Goal: Information Seeking & Learning: Learn about a topic

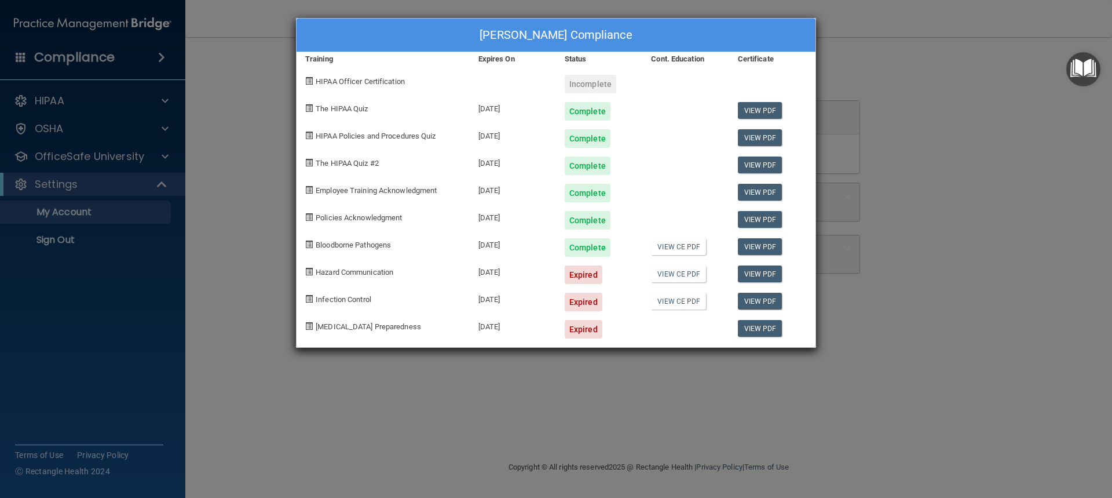
click at [824, 51] on div "Alyssa Domico's Compliance Training Expires On Status Cont. Education Certifica…" at bounding box center [556, 249] width 1112 height 498
click at [956, 242] on div "Alyssa Domico's Compliance Training Expires On Status Cont. Education Certifica…" at bounding box center [556, 249] width 1112 height 498
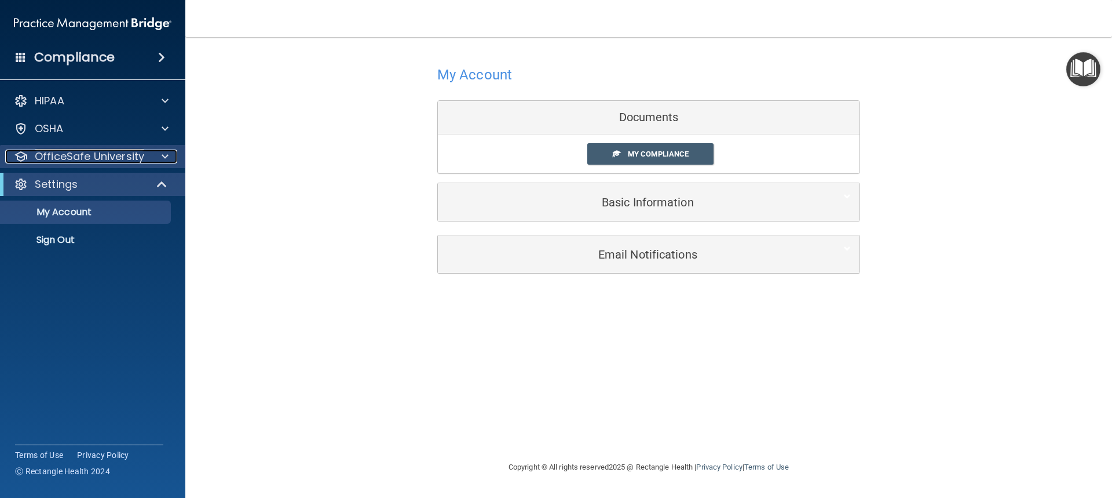
click at [97, 162] on p "OfficeSafe University" at bounding box center [89, 156] width 109 height 14
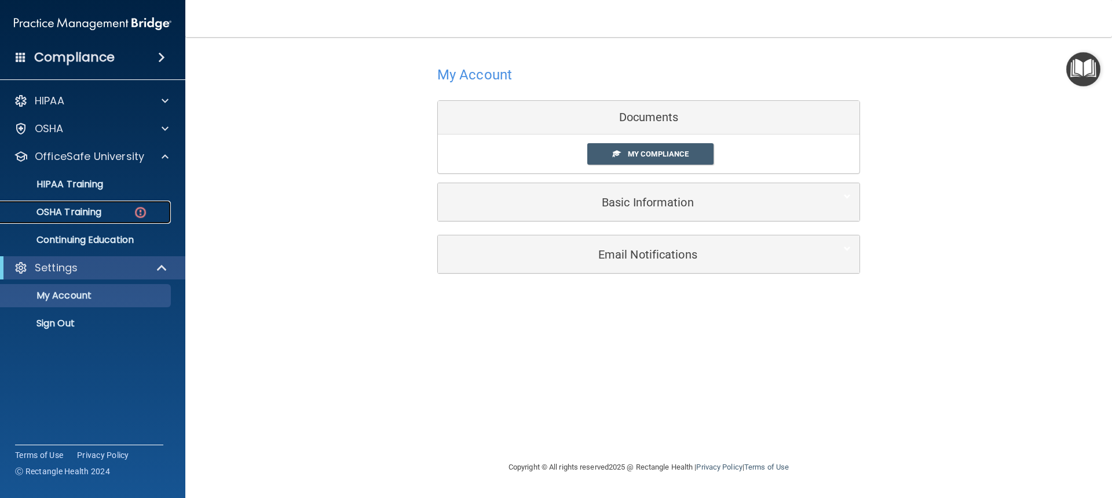
click at [101, 202] on link "OSHA Training" at bounding box center [79, 211] width 182 height 23
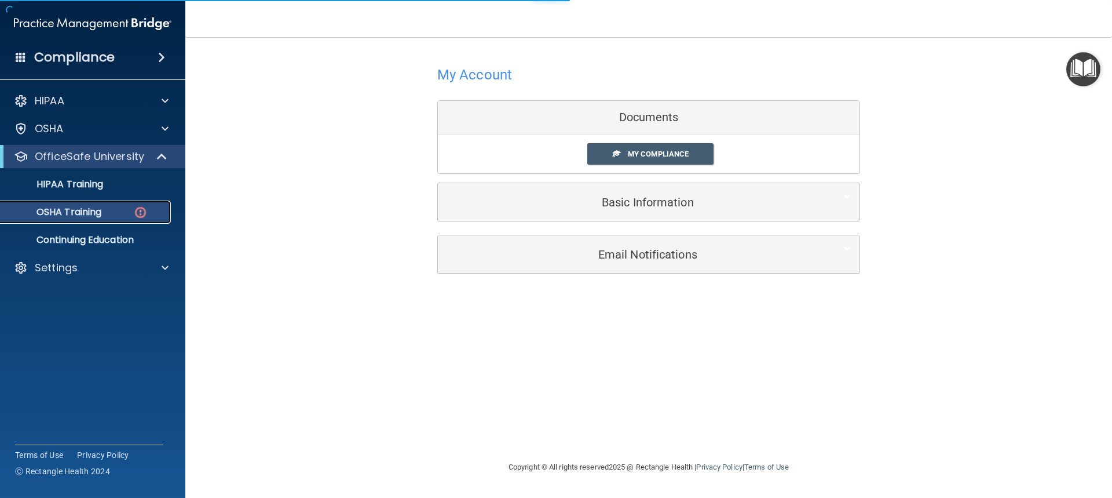
click at [98, 207] on p "OSHA Training" at bounding box center [55, 212] width 94 height 12
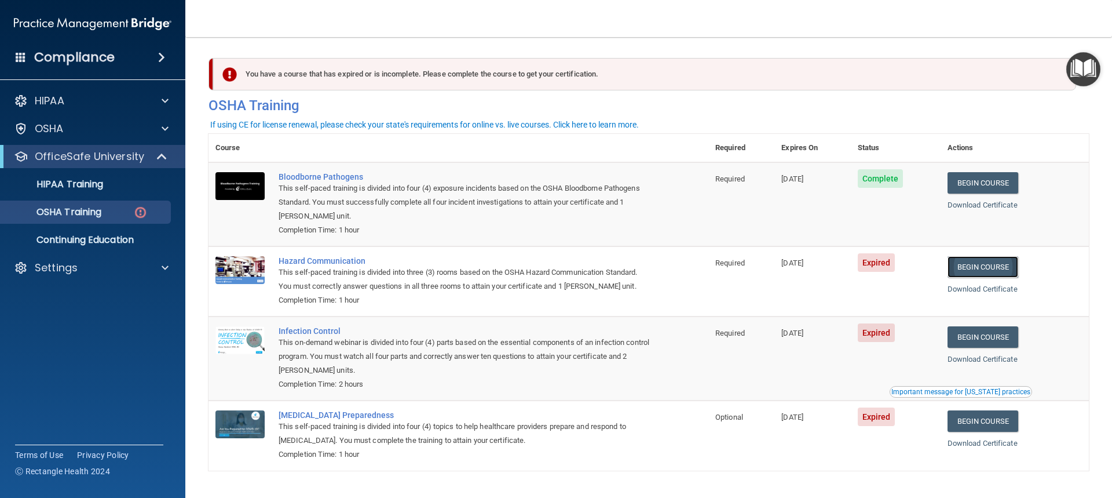
click at [1003, 264] on link "Begin Course" at bounding box center [983, 266] width 71 height 21
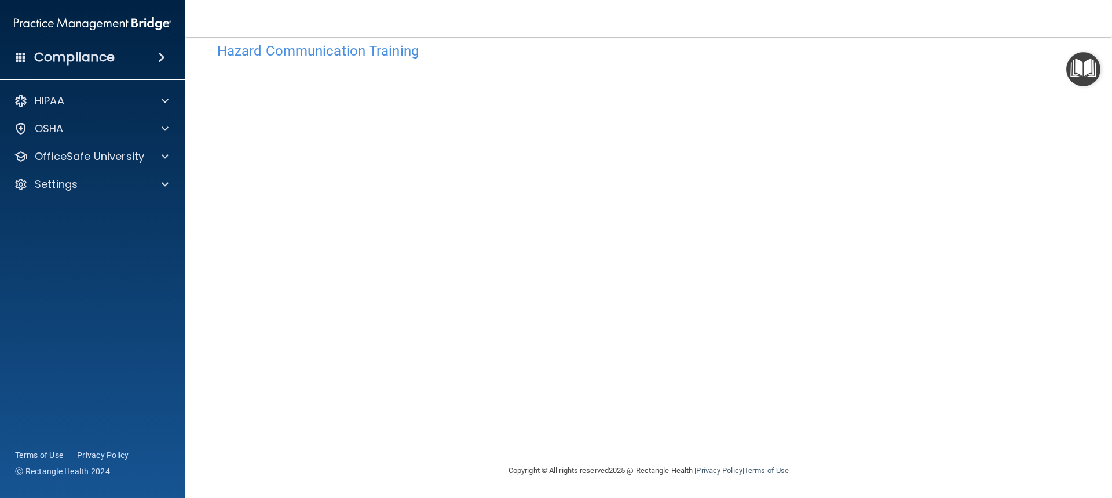
scroll to position [24, 0]
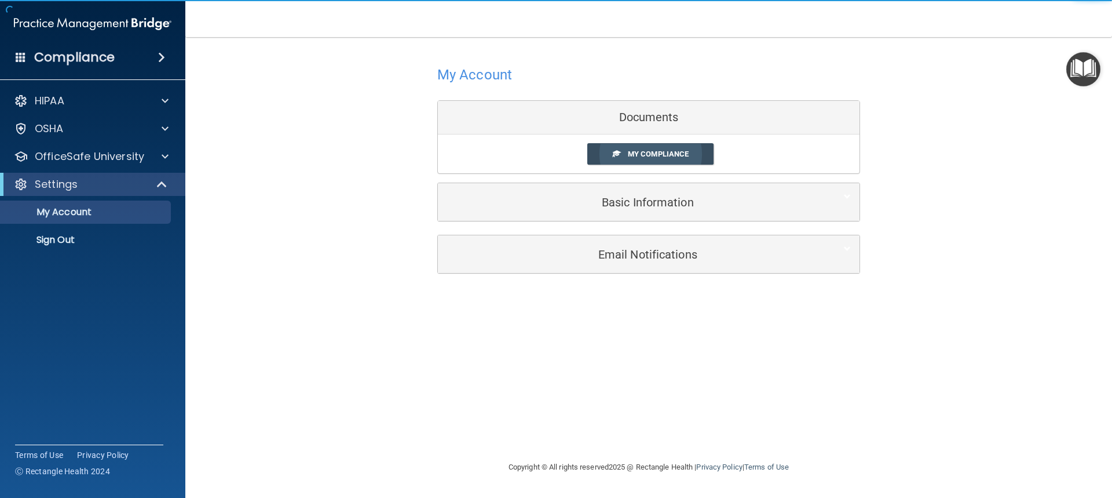
click at [659, 157] on span "My Compliance" at bounding box center [658, 153] width 61 height 9
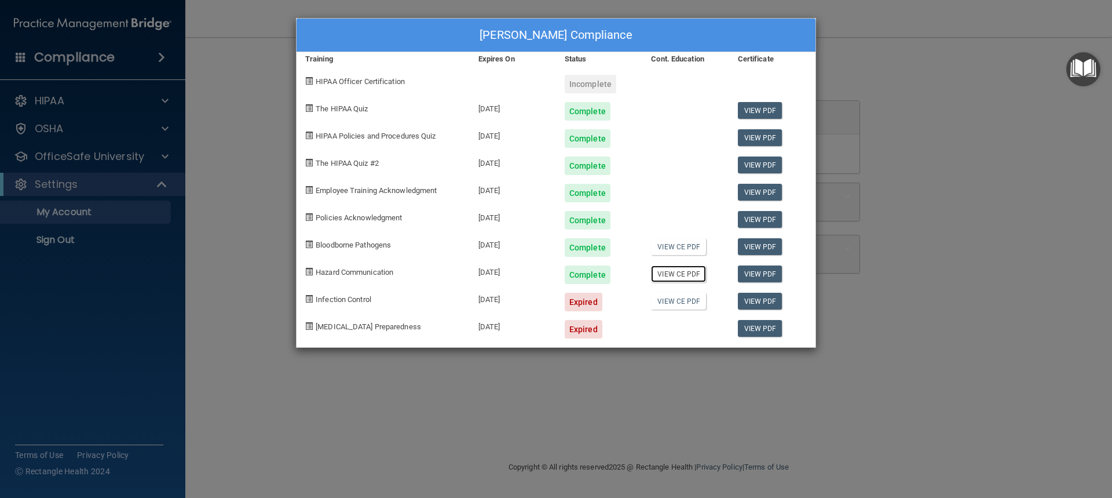
click at [678, 273] on link "View CE PDF" at bounding box center [678, 273] width 55 height 17
click at [962, 47] on div "Alyssa Domico's Compliance Training Expires On Status Cont. Education Certifica…" at bounding box center [556, 249] width 1112 height 498
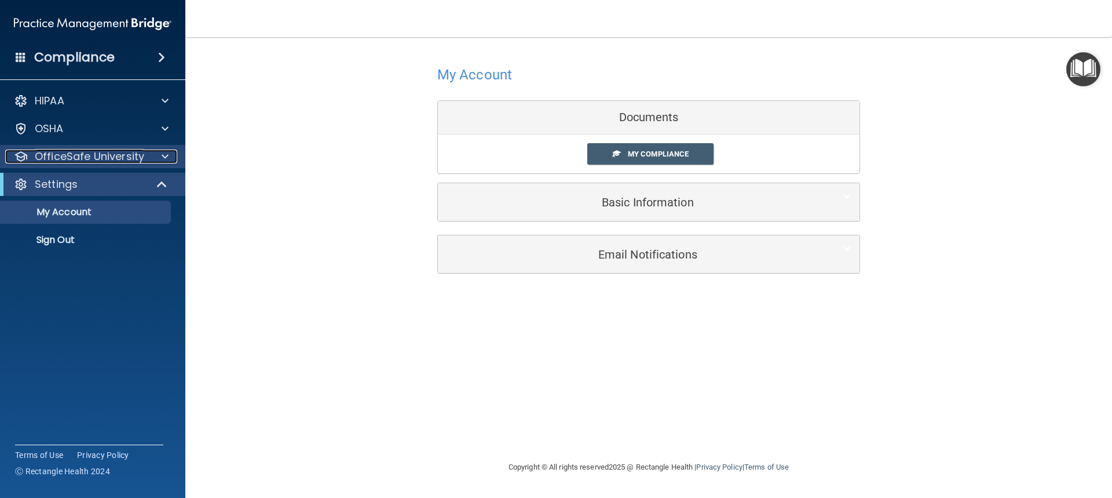
click at [92, 151] on p "OfficeSafe University" at bounding box center [89, 156] width 109 height 14
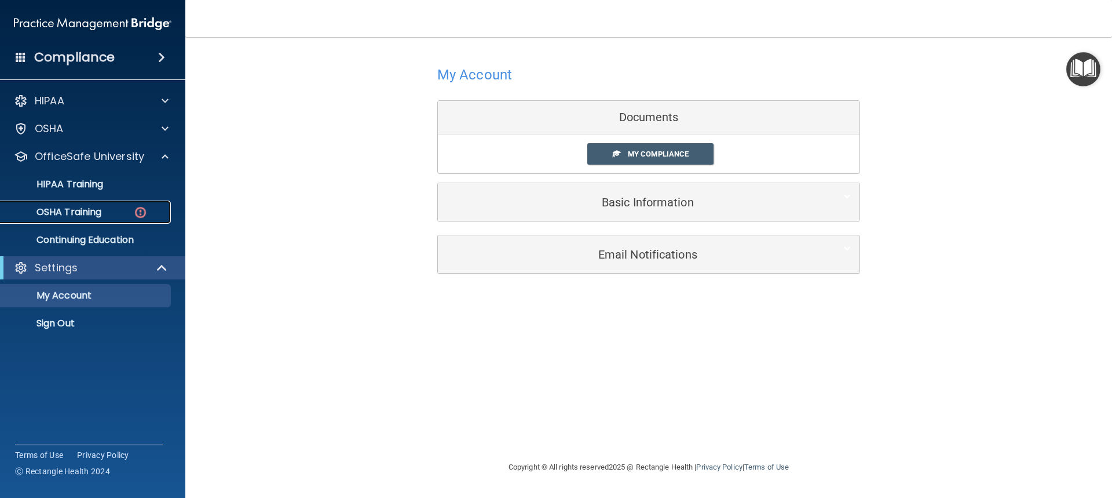
click at [80, 202] on link "OSHA Training" at bounding box center [79, 211] width 182 height 23
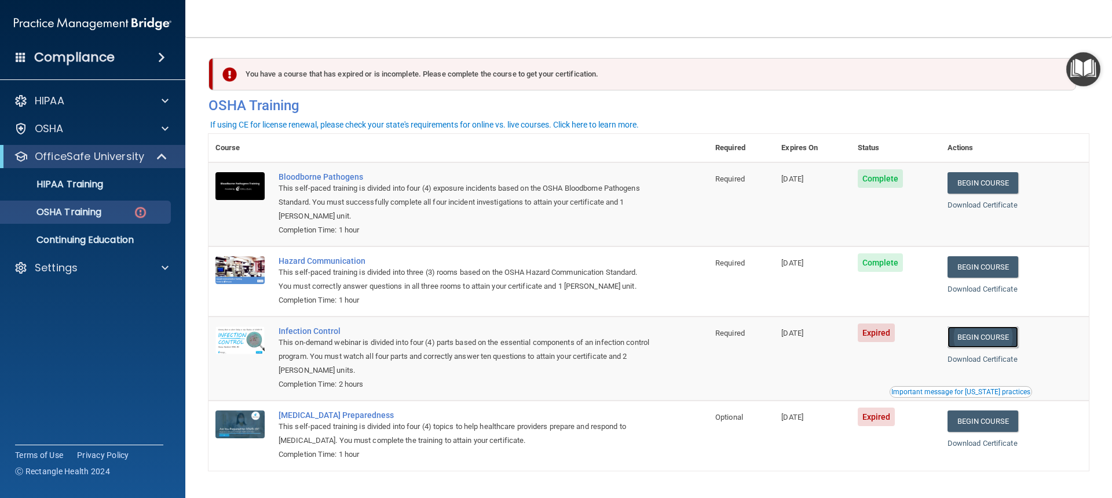
click at [980, 339] on link "Begin Course" at bounding box center [983, 336] width 71 height 21
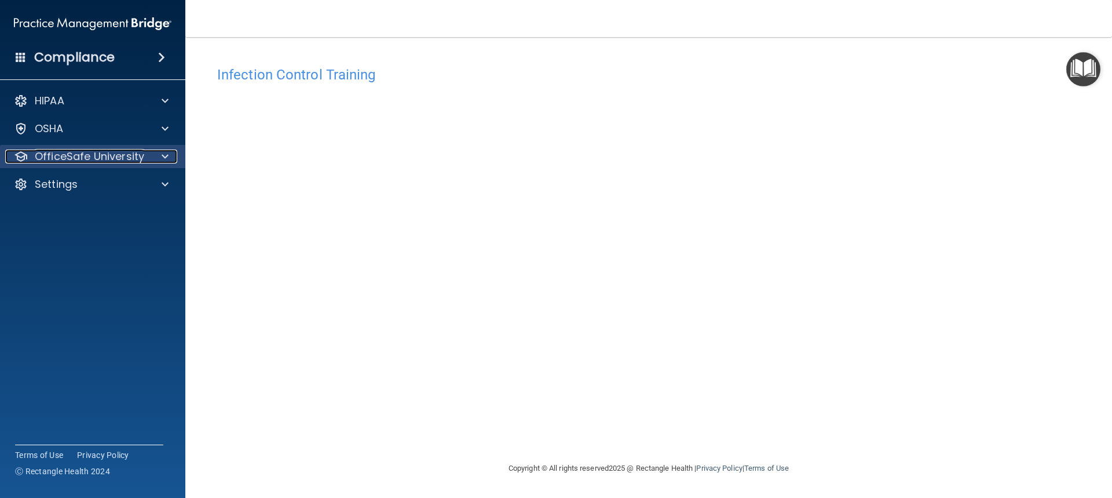
click at [97, 156] on p "OfficeSafe University" at bounding box center [89, 156] width 109 height 14
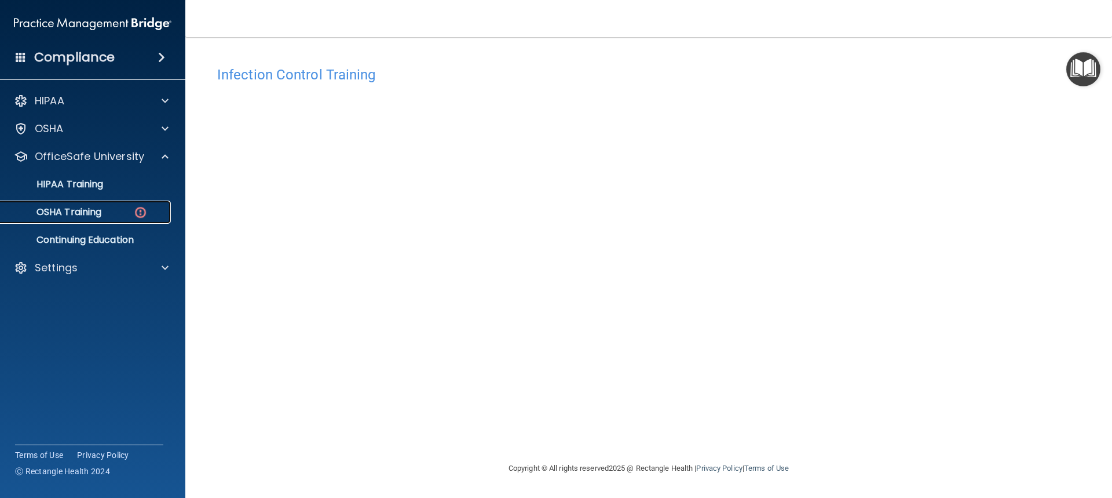
click at [96, 212] on p "OSHA Training" at bounding box center [55, 212] width 94 height 12
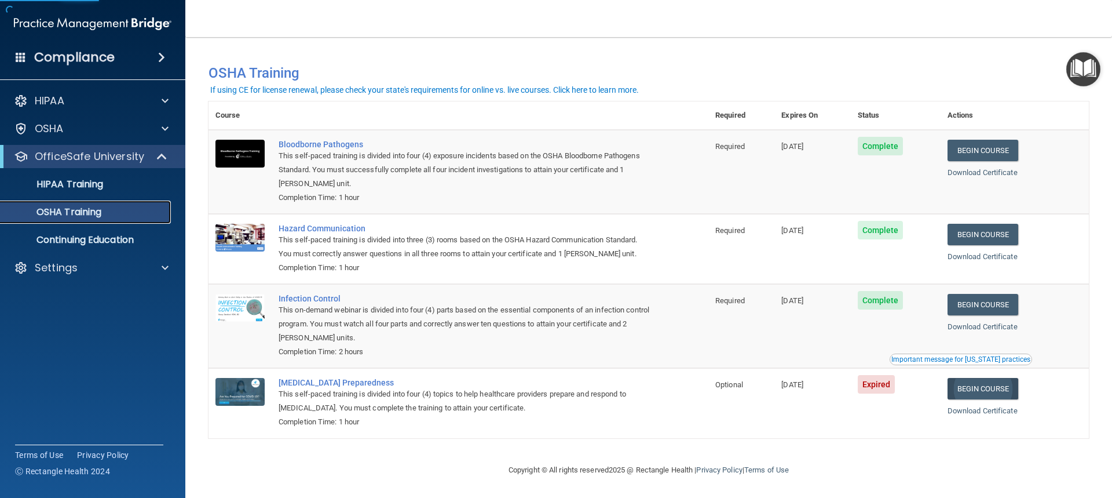
scroll to position [3, 0]
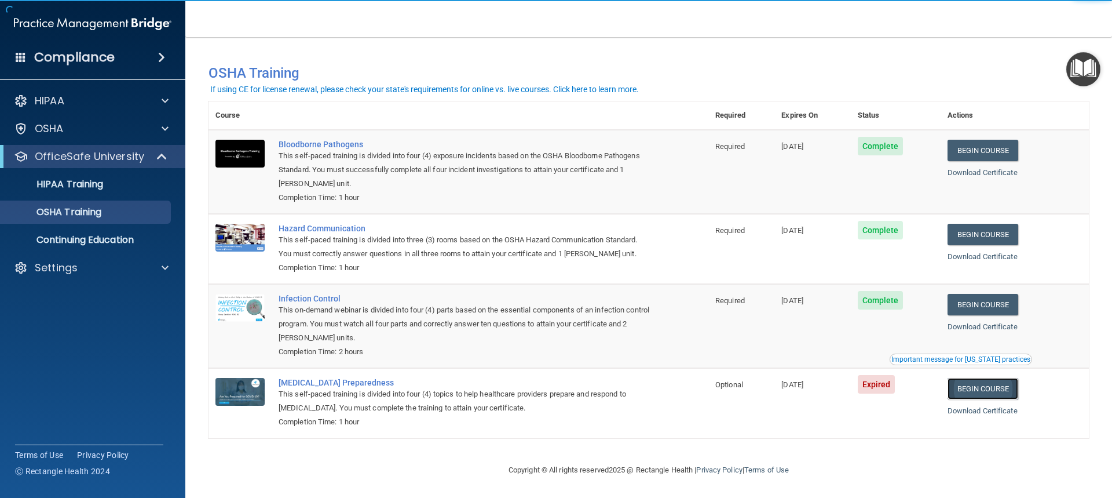
click at [984, 393] on link "Begin Course" at bounding box center [983, 388] width 71 height 21
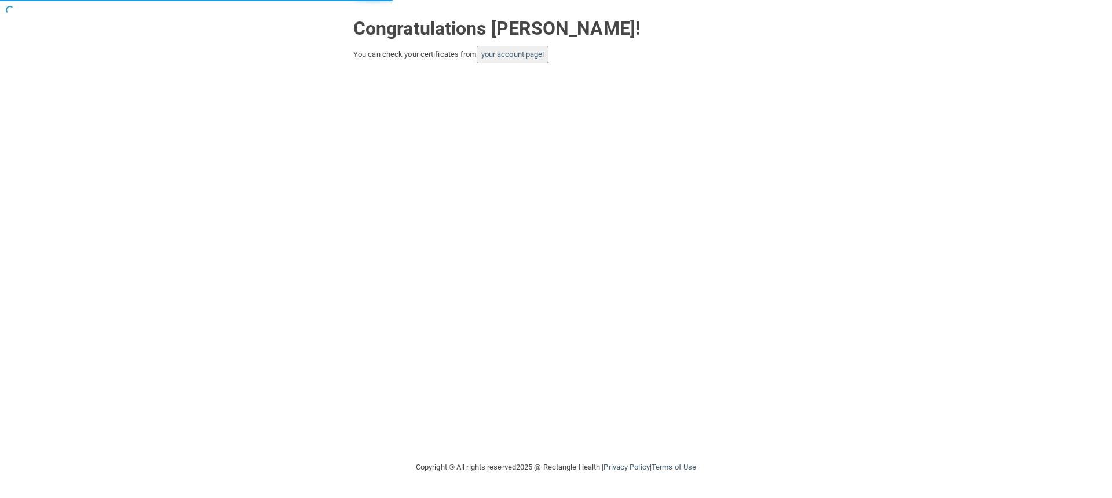
click at [514, 61] on button "your account page!" at bounding box center [513, 54] width 72 height 17
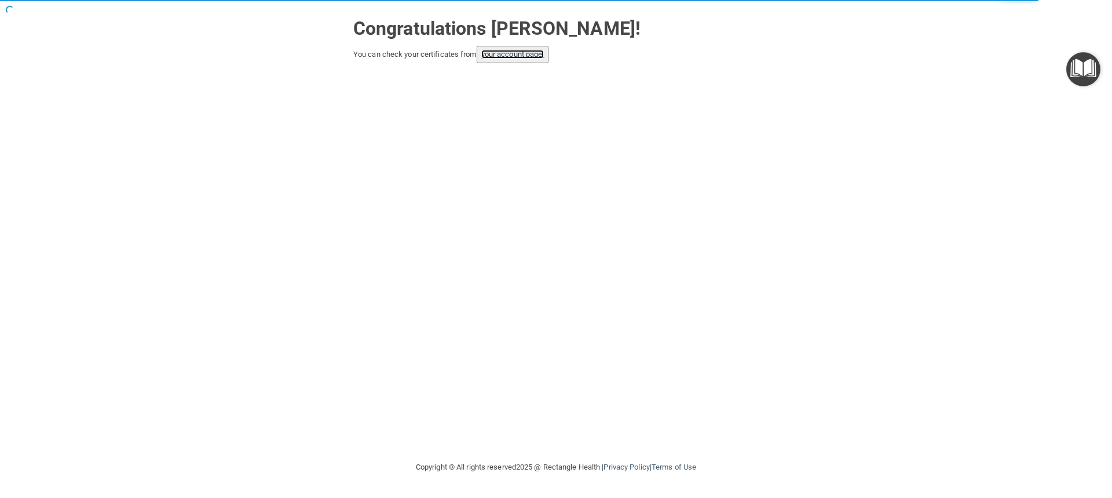
click at [522, 53] on link "your account page!" at bounding box center [512, 54] width 63 height 9
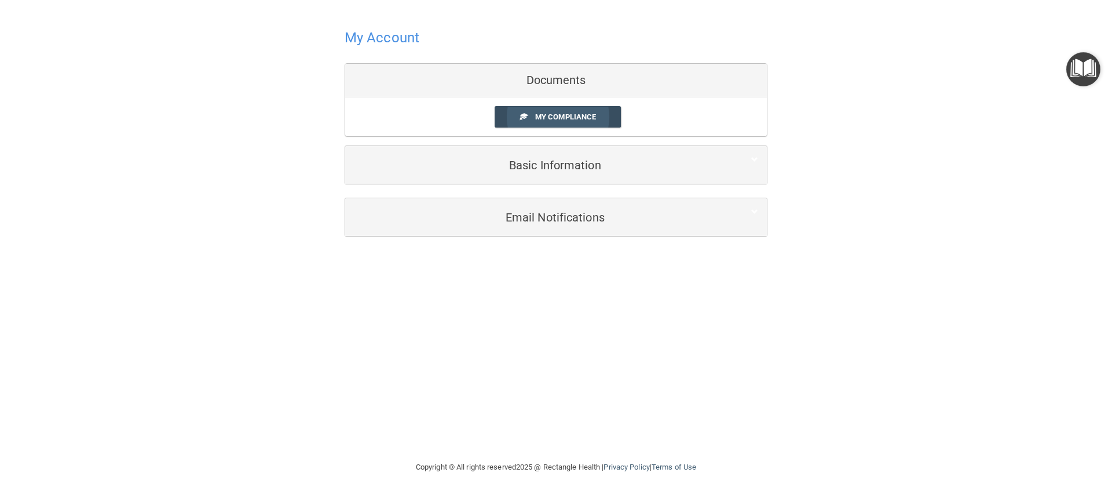
click at [571, 119] on span "My Compliance" at bounding box center [565, 116] width 61 height 9
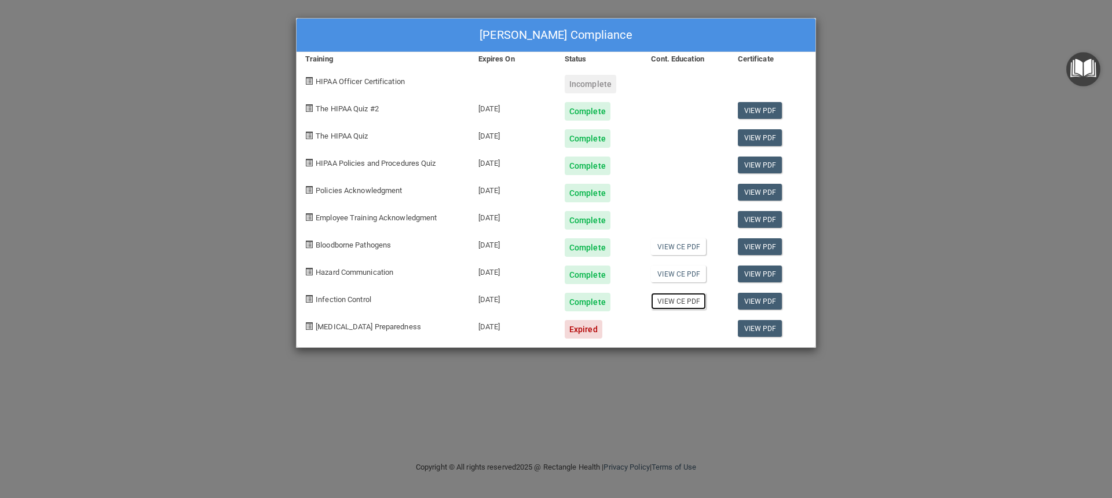
click at [694, 298] on link "View CE PDF" at bounding box center [678, 300] width 55 height 17
click at [886, 200] on div "Alyssa Domico's Compliance Training Expires On Status Cont. Education Certifica…" at bounding box center [556, 249] width 1112 height 498
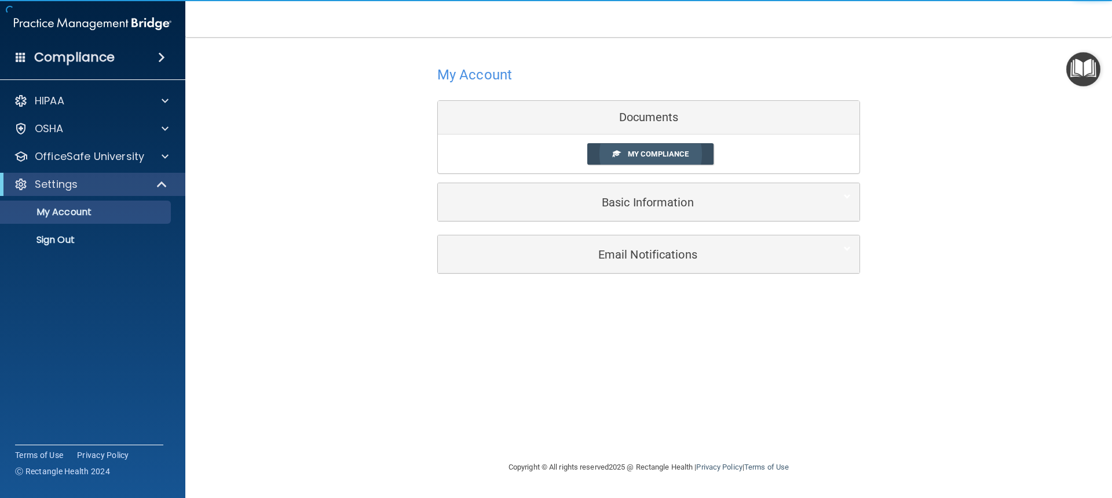
click at [647, 151] on span "My Compliance" at bounding box center [658, 153] width 61 height 9
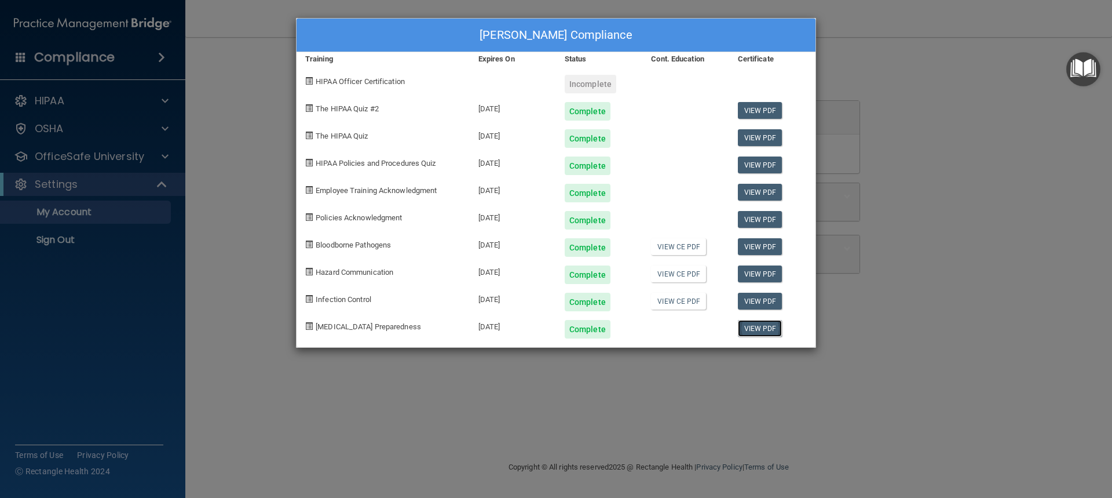
click at [758, 330] on link "View PDF" at bounding box center [760, 328] width 45 height 17
click at [766, 294] on link "View PDF" at bounding box center [760, 300] width 45 height 17
click at [754, 273] on link "View PDF" at bounding box center [760, 273] width 45 height 17
click at [755, 250] on link "View PDF" at bounding box center [760, 246] width 45 height 17
click at [747, 188] on link "View PDF" at bounding box center [760, 192] width 45 height 17
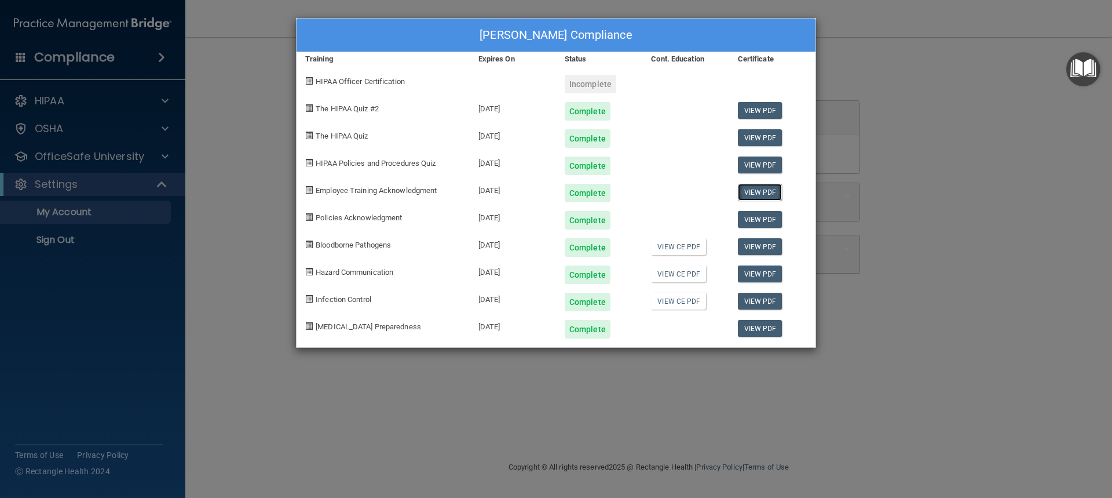
click at [769, 193] on link "View PDF" at bounding box center [760, 192] width 45 height 17
click at [744, 224] on link "View PDF" at bounding box center [760, 219] width 45 height 17
click at [755, 137] on link "View PDF" at bounding box center [760, 137] width 45 height 17
click at [762, 109] on link "View PDF" at bounding box center [760, 110] width 45 height 17
click at [429, 356] on div "[PERSON_NAME] Compliance Training Expires On Status Cont. Education Certificate…" at bounding box center [556, 249] width 1112 height 498
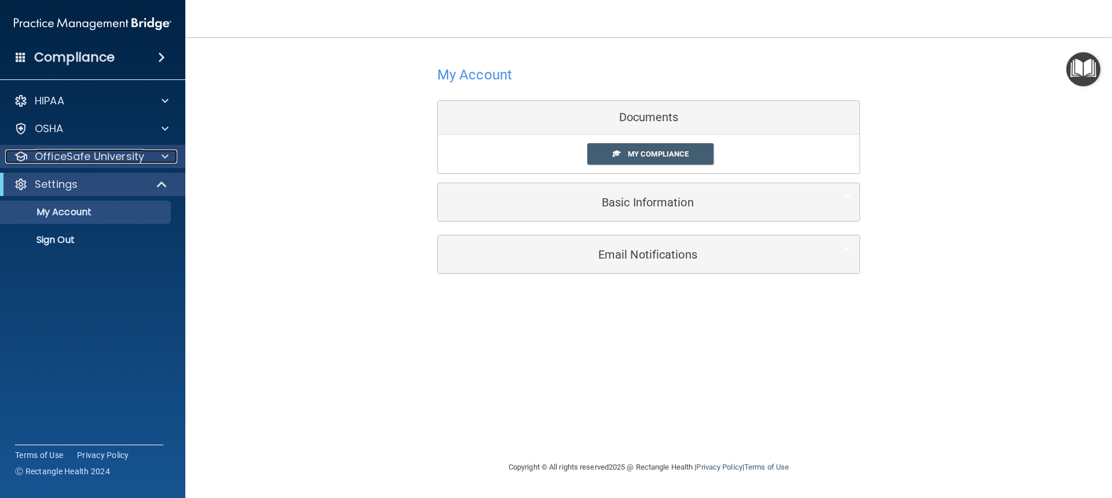
click at [75, 158] on p "OfficeSafe University" at bounding box center [89, 156] width 109 height 14
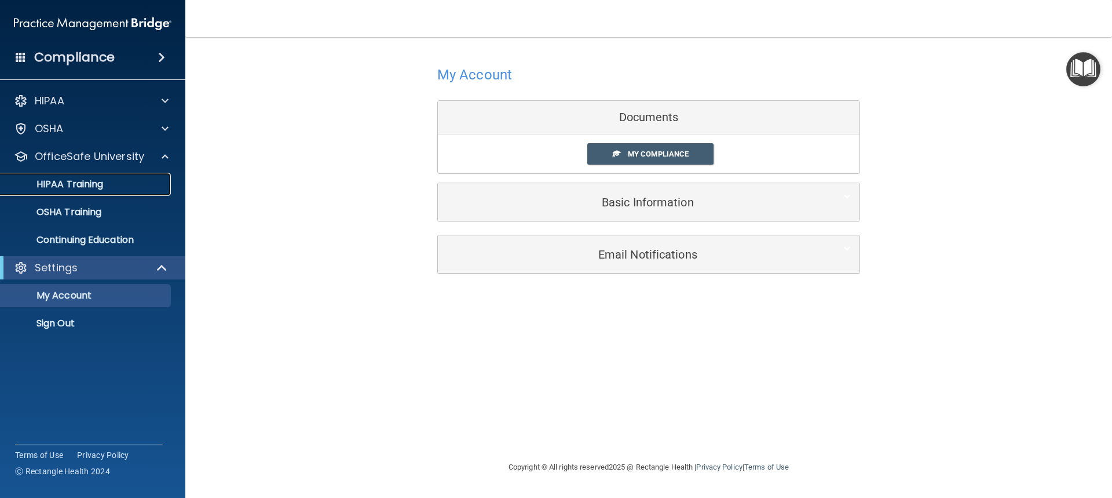
click at [86, 186] on p "HIPAA Training" at bounding box center [56, 184] width 96 height 12
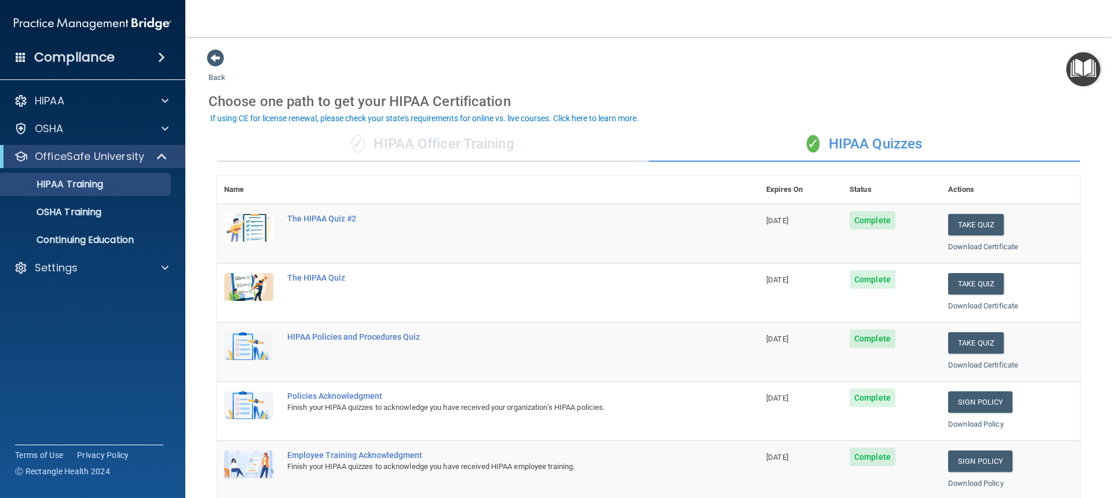
click at [460, 141] on div "✓ HIPAA Officer Training" at bounding box center [433, 144] width 432 height 35
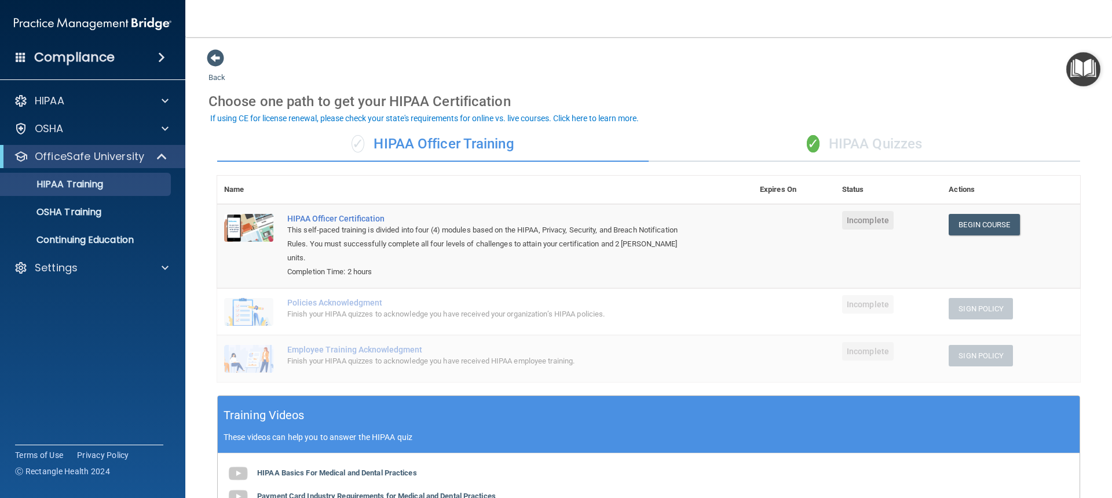
click at [878, 141] on div "✓ HIPAA Quizzes" at bounding box center [865, 144] width 432 height 35
